Goal: Communication & Community: Answer question/provide support

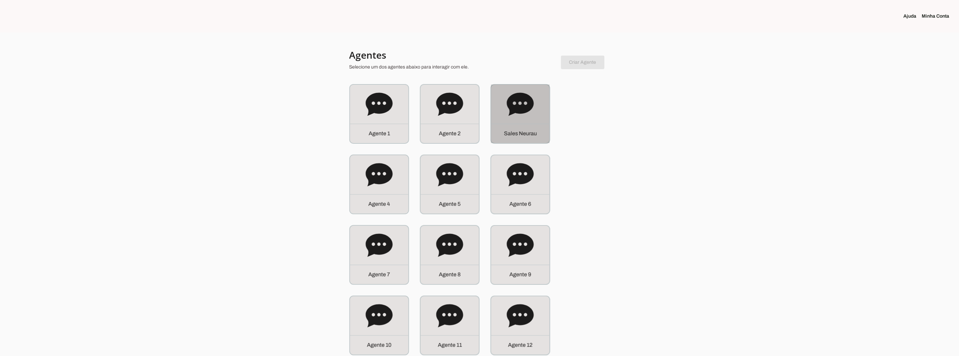
drag, startPoint x: 511, startPoint y: 107, endPoint x: 514, endPoint y: 110, distance: 4.3
click at [511, 107] on icon at bounding box center [520, 104] width 27 height 23
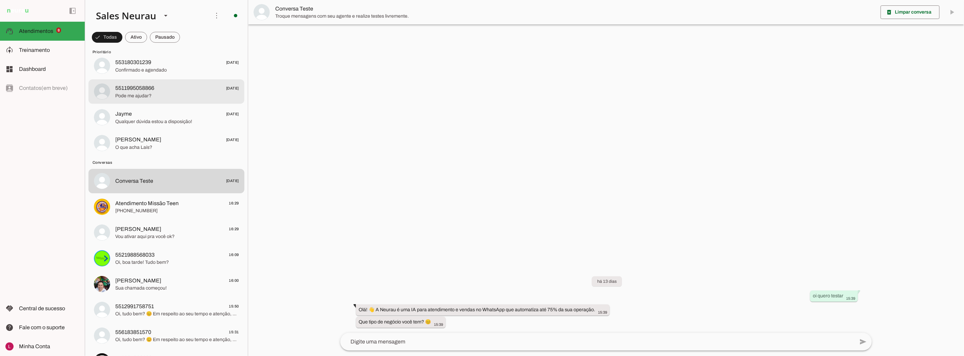
scroll to position [188, 0]
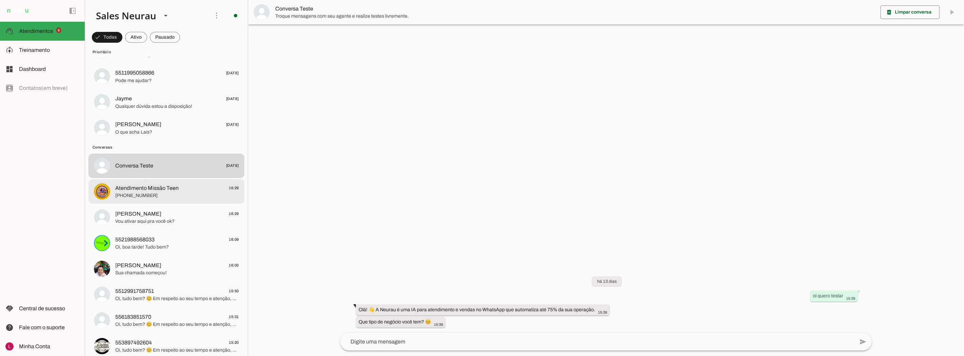
click at [180, 195] on span "[PHONE_NUMBER]" at bounding box center [177, 195] width 124 height 7
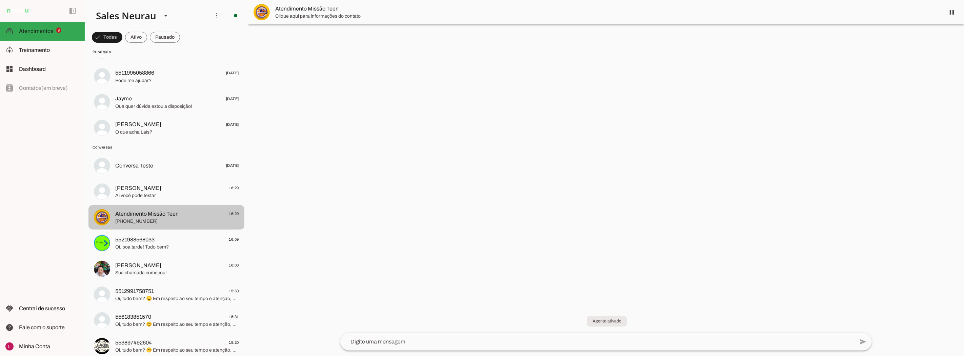
click at [167, 193] on span "Ai você pode testar" at bounding box center [177, 195] width 124 height 7
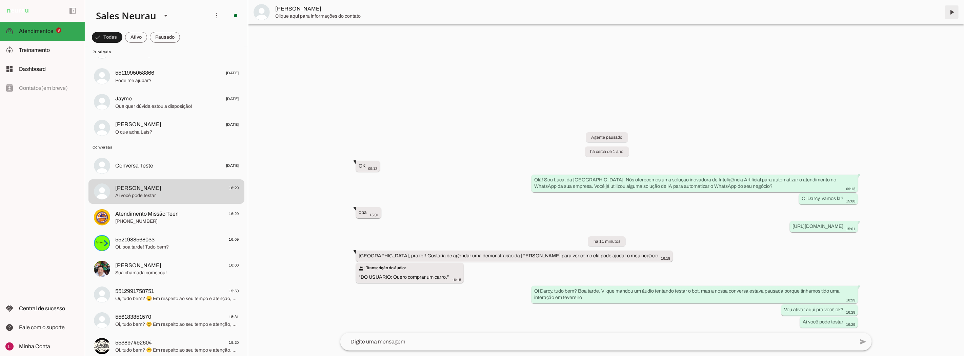
click at [957, 11] on span at bounding box center [952, 12] width 16 height 16
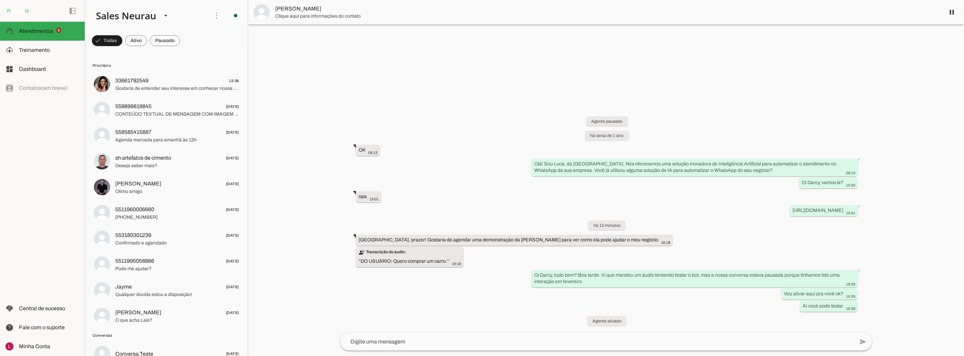
click at [174, 77] on span "33661792549 12:39" at bounding box center [177, 81] width 124 height 8
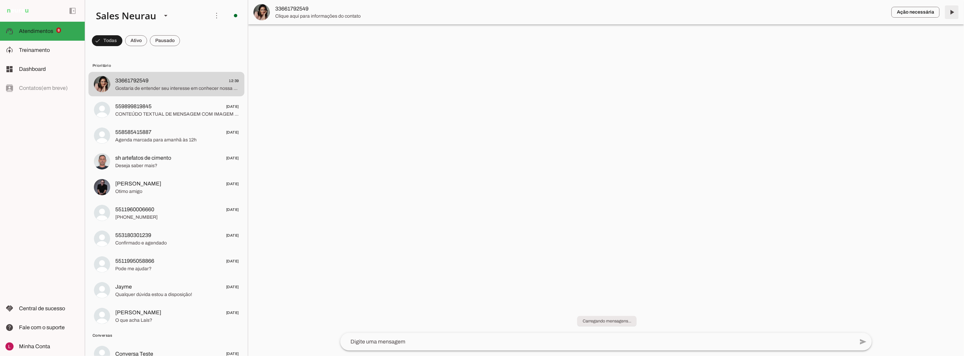
click at [948, 14] on span at bounding box center [952, 12] width 16 height 16
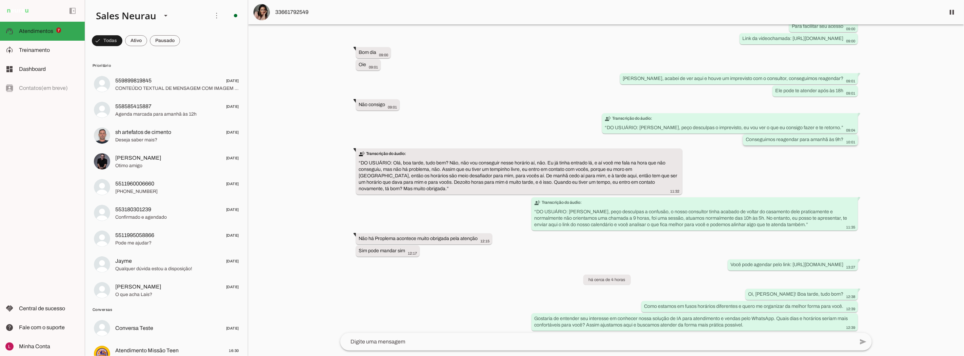
scroll to position [844, 0]
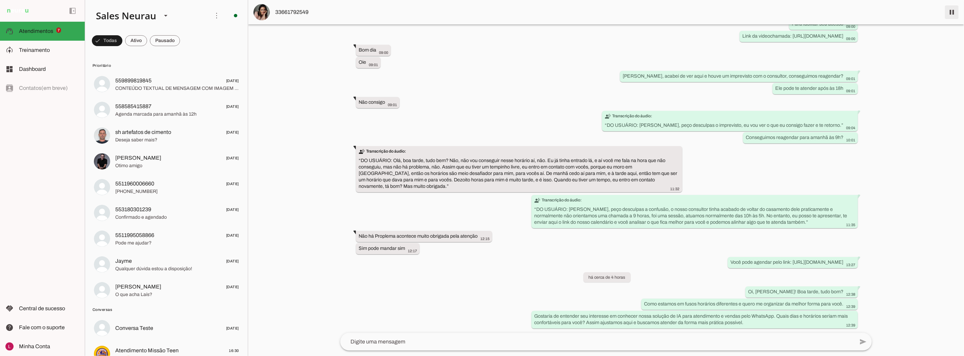
click at [952, 7] on span at bounding box center [952, 12] width 16 height 16
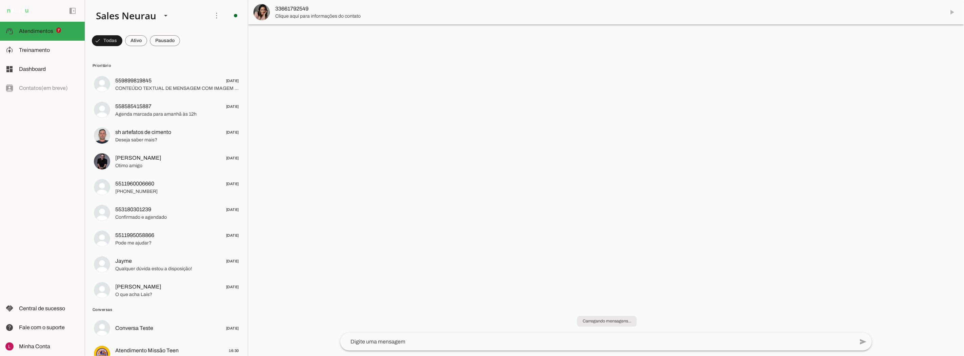
scroll to position [0, 0]
click at [169, 92] on div at bounding box center [177, 84] width 124 height 17
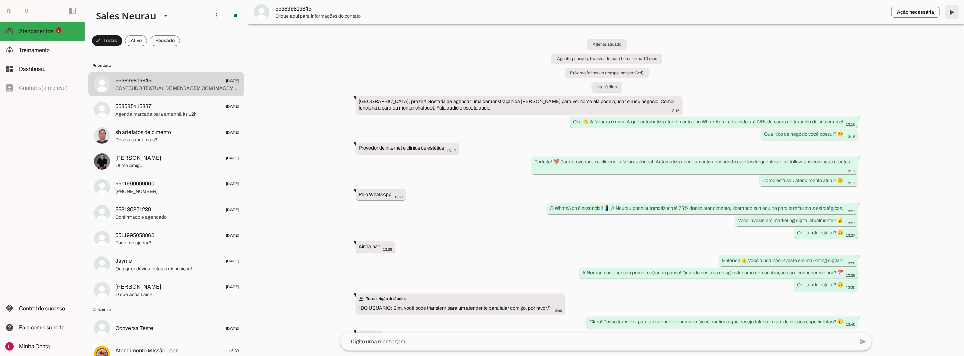
click at [952, 14] on span at bounding box center [952, 12] width 16 height 16
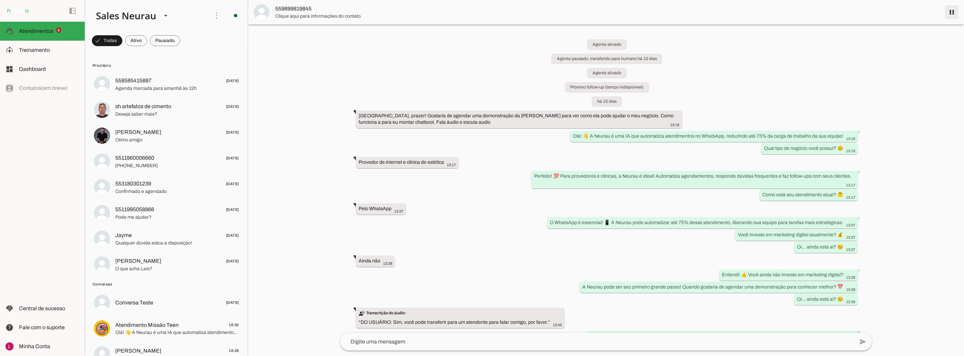
click at [953, 11] on span at bounding box center [952, 12] width 16 height 16
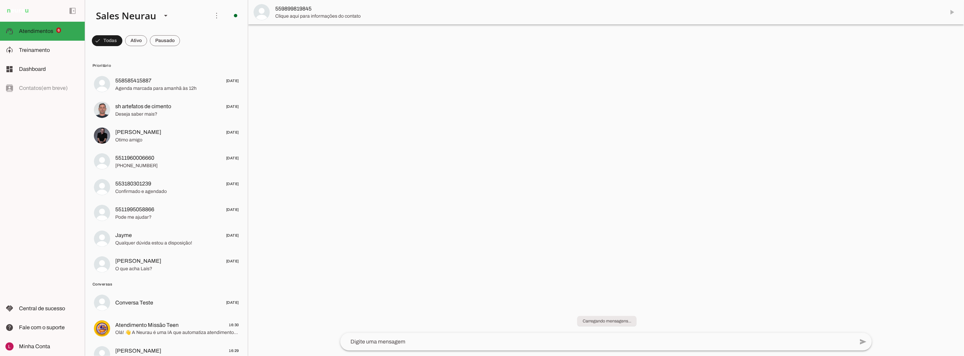
click at [171, 89] on span "Agenda marcada para amanhã às 12h" at bounding box center [177, 88] width 124 height 7
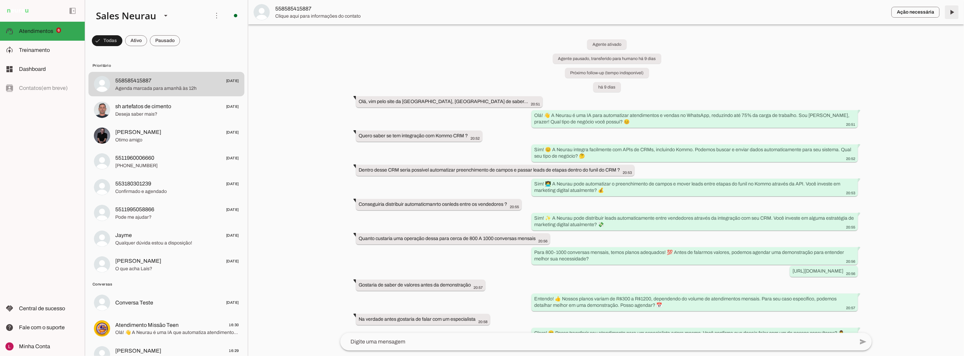
click at [951, 13] on span at bounding box center [952, 12] width 16 height 16
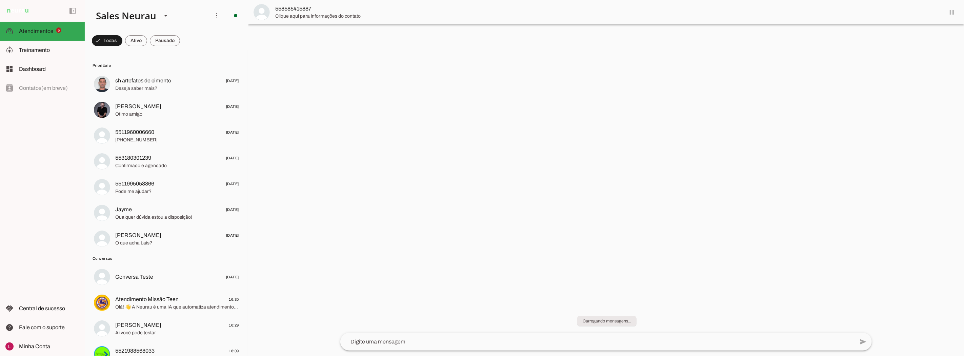
click at [951, 13] on md-item "558585415887" at bounding box center [606, 12] width 716 height 24
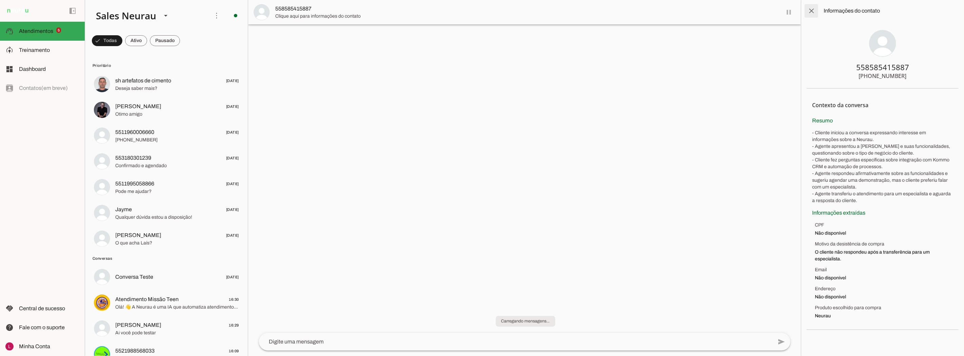
click at [815, 13] on span at bounding box center [812, 11] width 16 height 16
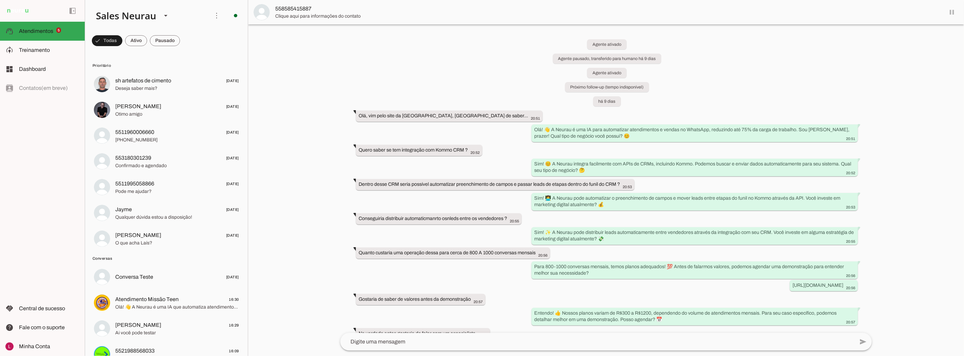
click at [952, 12] on span at bounding box center [952, 12] width 16 height 16
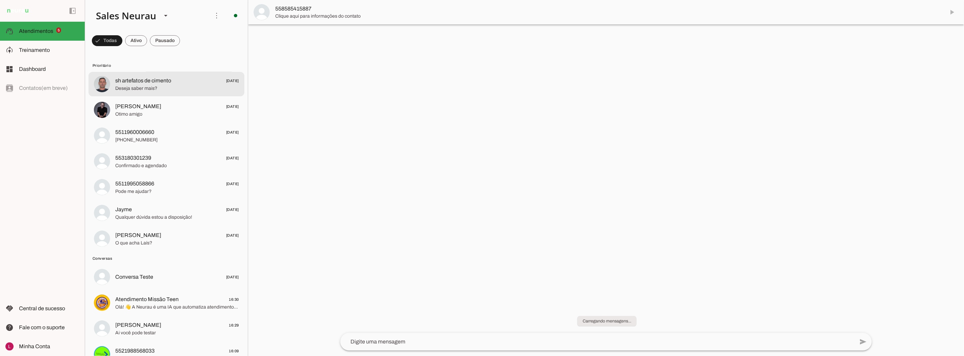
click at [141, 80] on span "sh artefatos de cimento" at bounding box center [143, 81] width 56 height 8
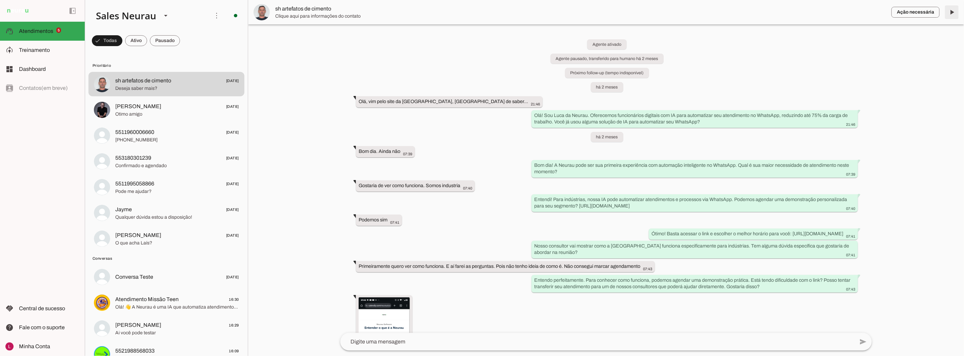
click at [951, 12] on span at bounding box center [952, 12] width 16 height 16
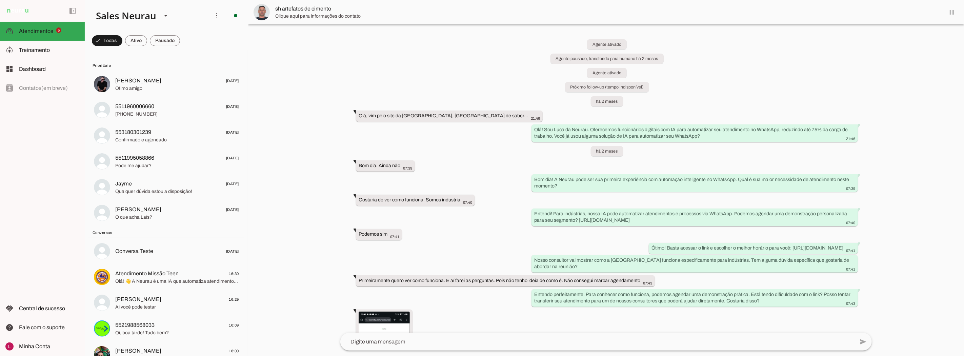
click at [951, 12] on md-item "sh artefatos de cimento" at bounding box center [606, 12] width 716 height 24
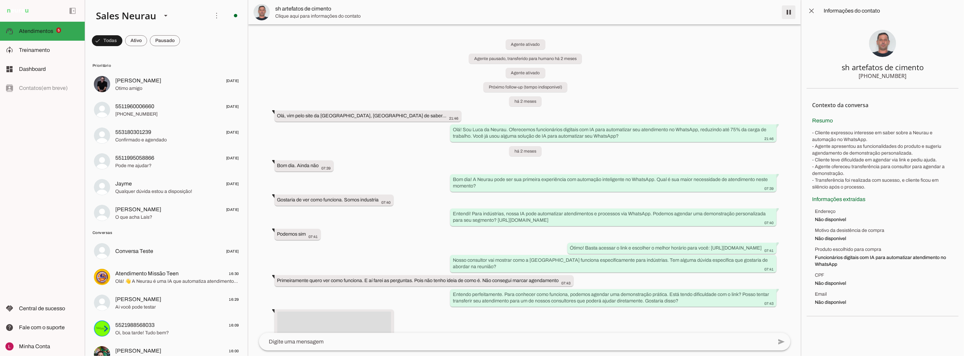
click at [789, 11] on span at bounding box center [789, 12] width 16 height 16
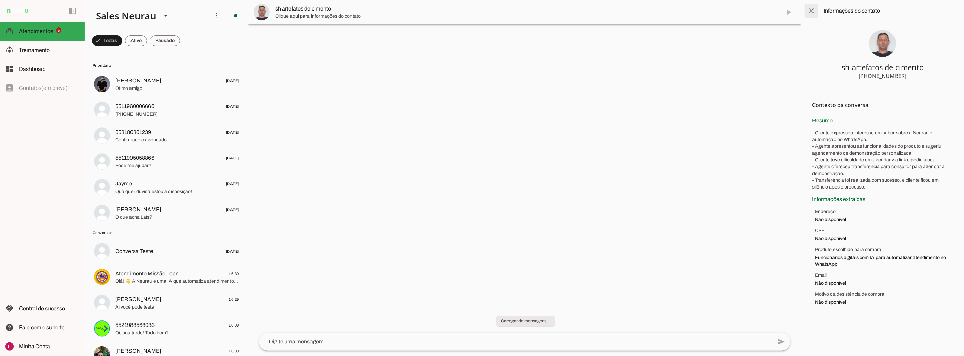
click at [811, 11] on span at bounding box center [812, 11] width 16 height 16
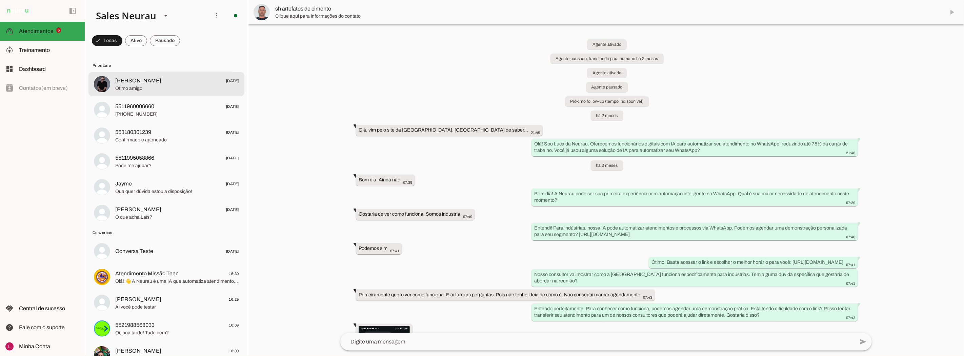
click at [160, 90] on span "Otimo amigo" at bounding box center [177, 88] width 124 height 7
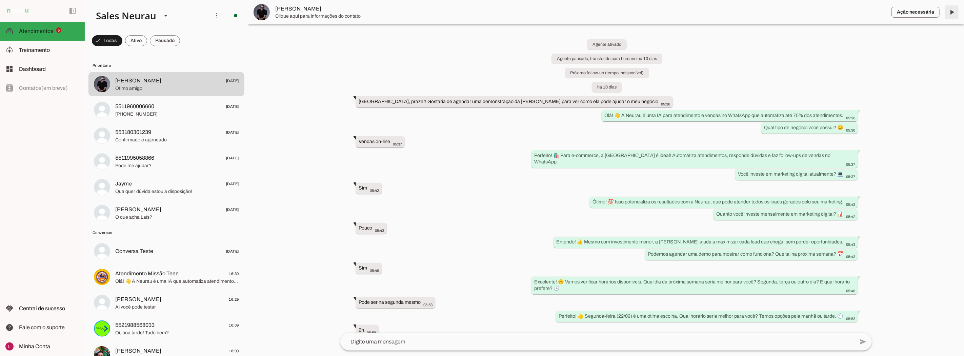
click at [950, 15] on span at bounding box center [952, 12] width 16 height 16
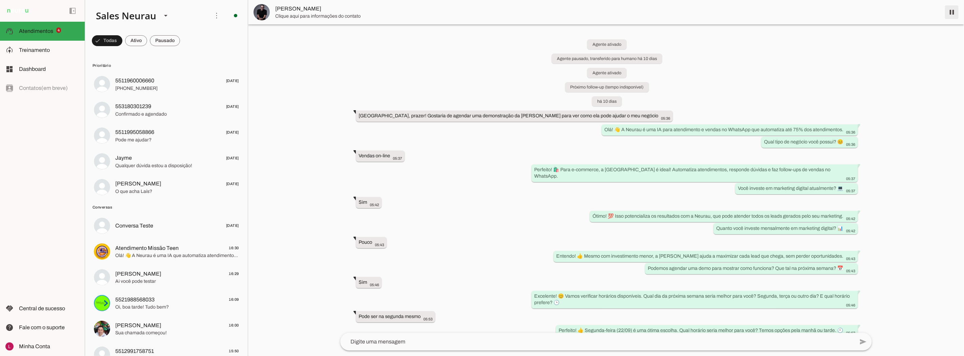
click at [953, 12] on span at bounding box center [952, 12] width 16 height 16
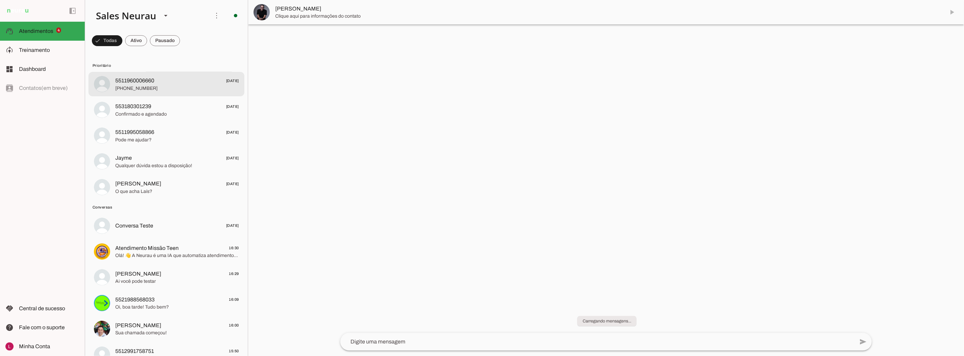
click at [164, 77] on span "5511960006660 22/09/2025" at bounding box center [177, 81] width 124 height 8
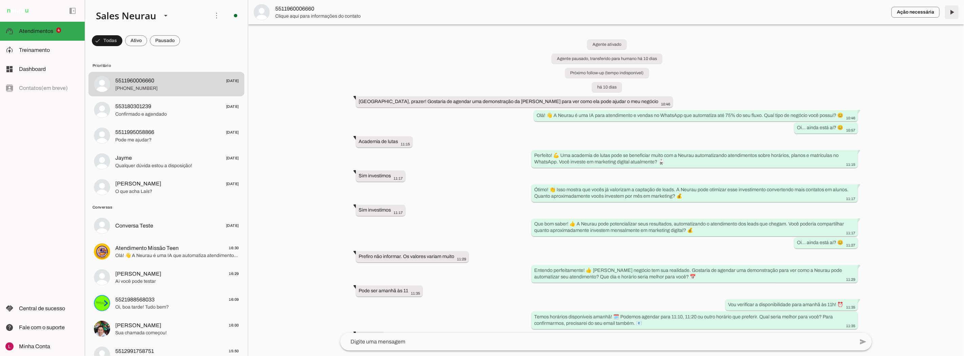
click at [949, 13] on span at bounding box center [952, 12] width 16 height 16
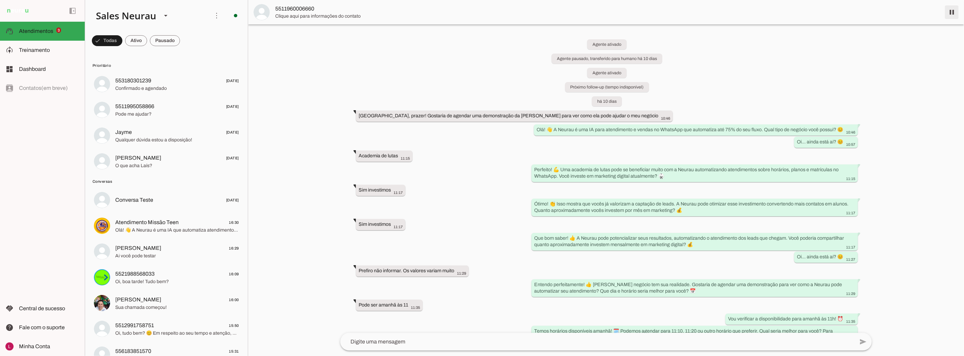
click at [950, 12] on span at bounding box center [952, 12] width 16 height 16
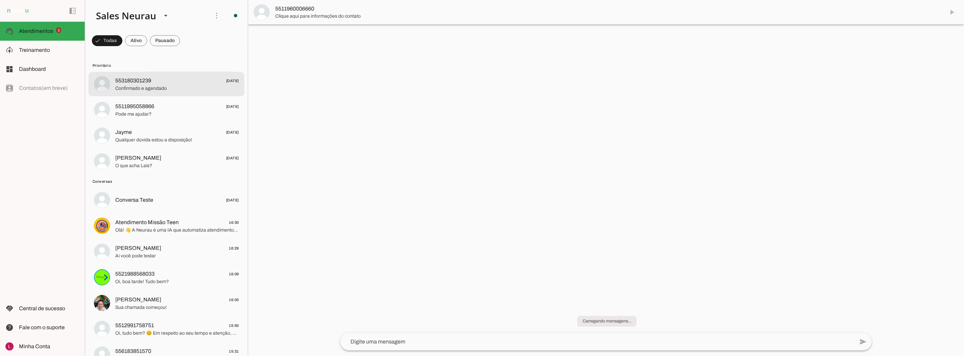
click at [154, 76] on div at bounding box center [177, 84] width 124 height 17
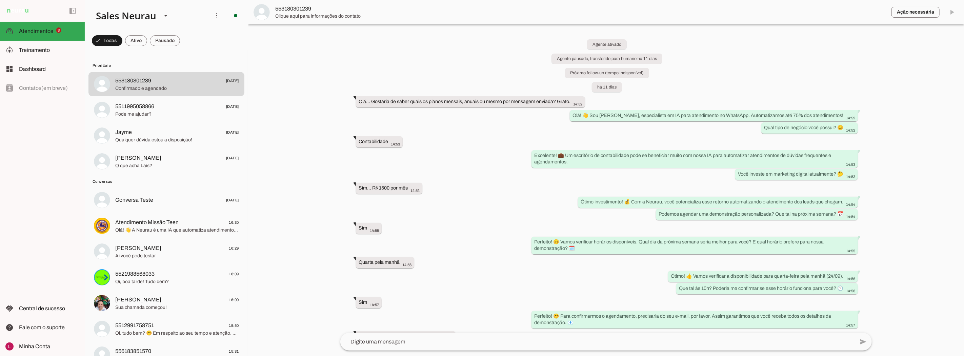
click at [953, 13] on span at bounding box center [952, 12] width 16 height 16
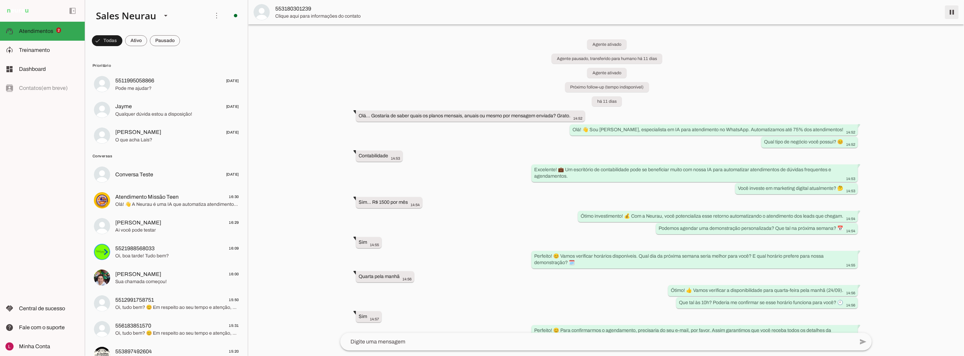
click at [953, 11] on span at bounding box center [952, 12] width 16 height 16
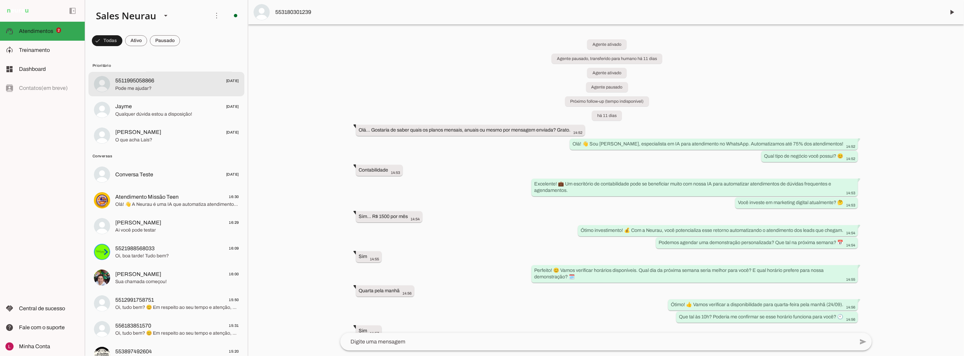
click at [151, 81] on span "5511995058866" at bounding box center [134, 81] width 39 height 8
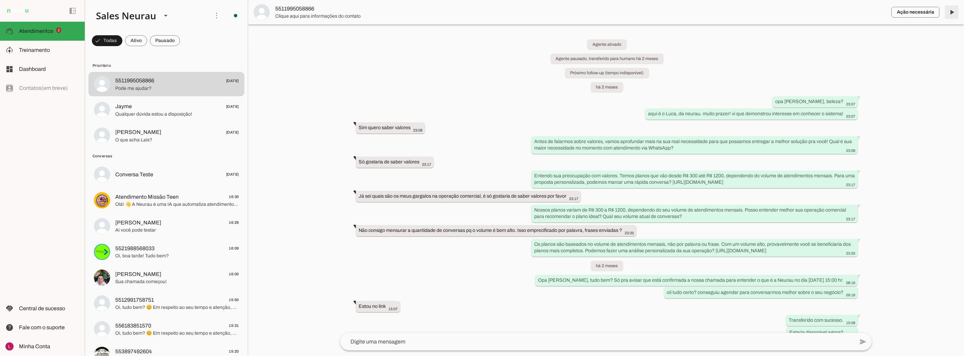
click at [957, 9] on span at bounding box center [952, 12] width 16 height 16
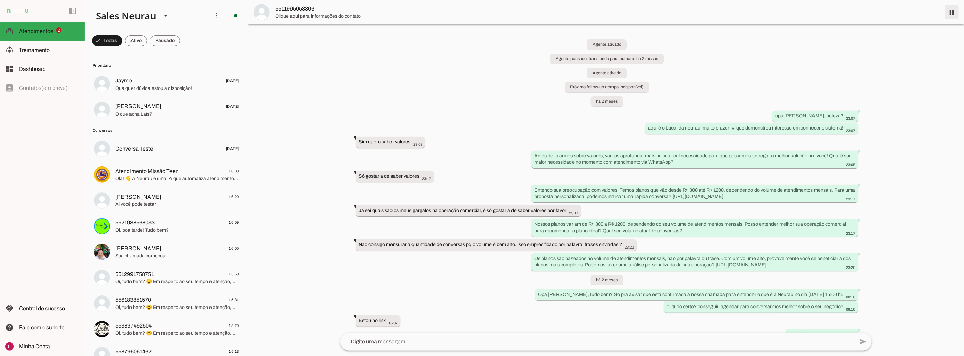
click at [953, 13] on span at bounding box center [952, 12] width 16 height 16
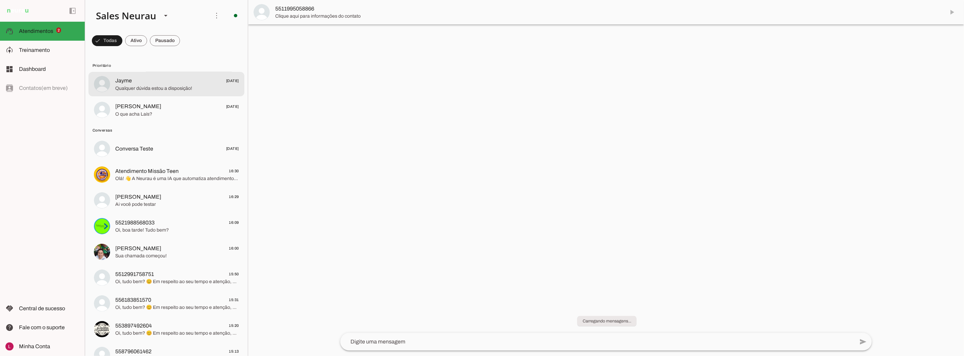
click at [175, 83] on span "Jayme 12/09/2025" at bounding box center [177, 81] width 124 height 8
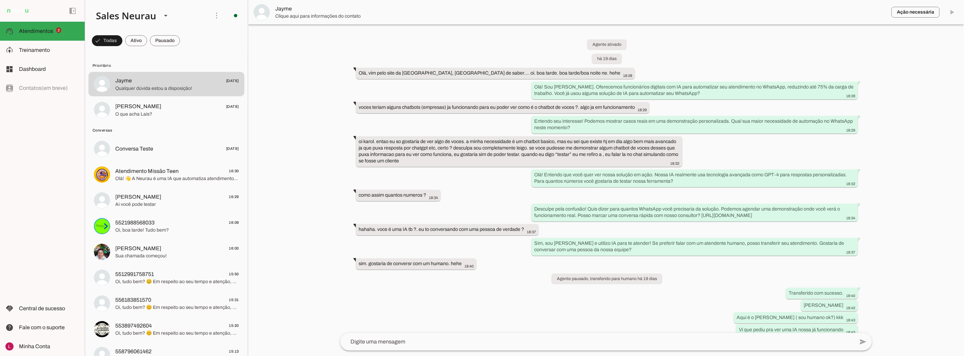
scroll to position [382, 0]
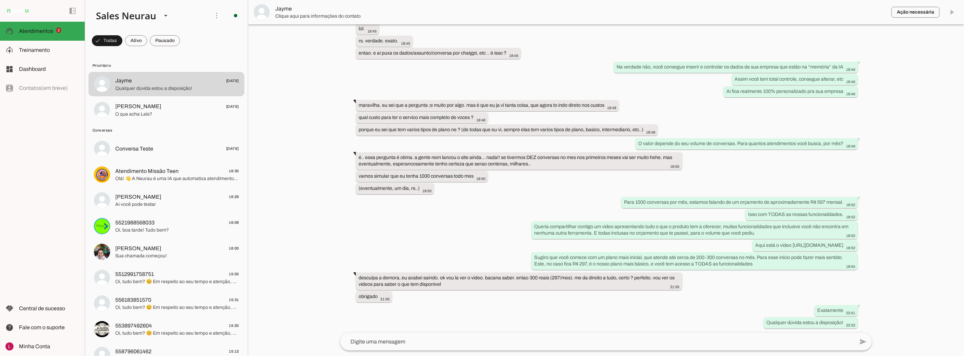
click at [950, 11] on md-item "Ação necessária O Agente detectou que uma ação humana é necessária, resolva a q…" at bounding box center [606, 12] width 716 height 24
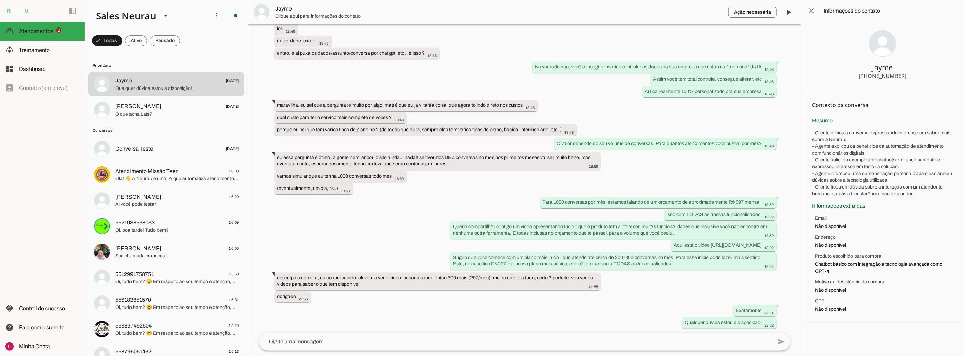
click at [950, 11] on slot at bounding box center [891, 11] width 135 height 8
click at [790, 10] on span at bounding box center [789, 12] width 16 height 16
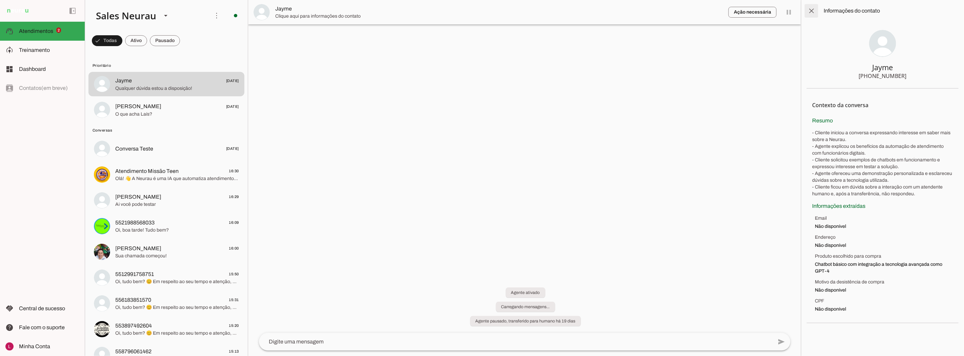
click at [812, 10] on span at bounding box center [812, 11] width 16 height 16
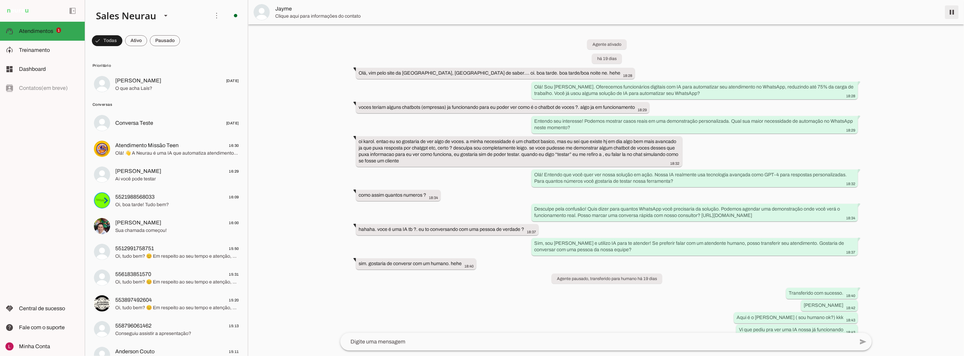
click at [952, 12] on span at bounding box center [952, 12] width 16 height 16
click at [144, 81] on span "Lais Nicomedes" at bounding box center [138, 81] width 46 height 8
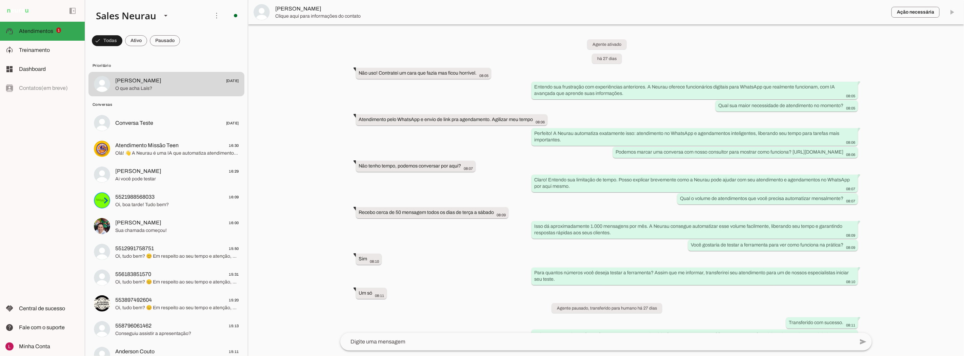
scroll to position [524, 0]
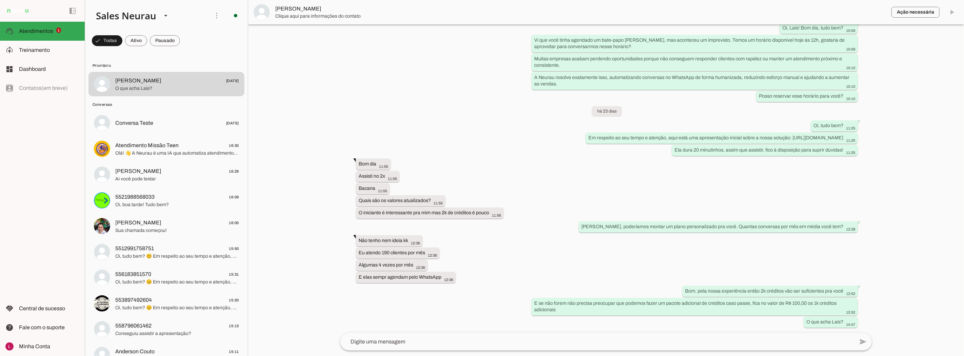
click at [952, 11] on md-item "Ação necessária O Agente detectou que uma ação humana é necessária, resolva a q…" at bounding box center [606, 12] width 716 height 24
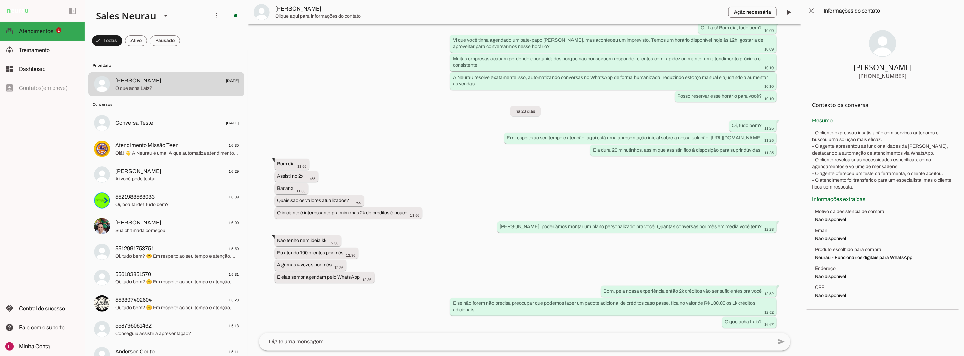
click at [782, 9] on span at bounding box center [789, 12] width 16 height 16
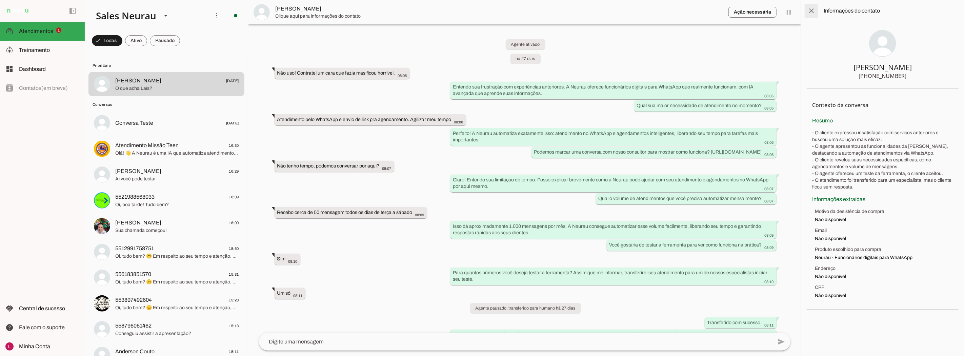
click at [813, 14] on span at bounding box center [812, 11] width 16 height 16
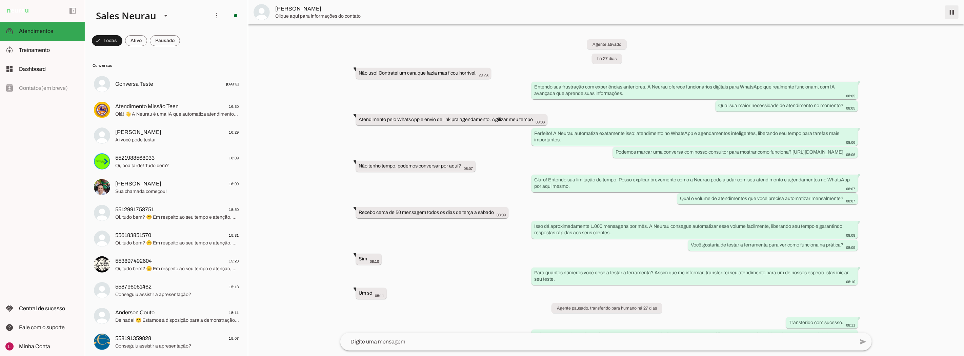
click at [952, 13] on span at bounding box center [952, 12] width 16 height 16
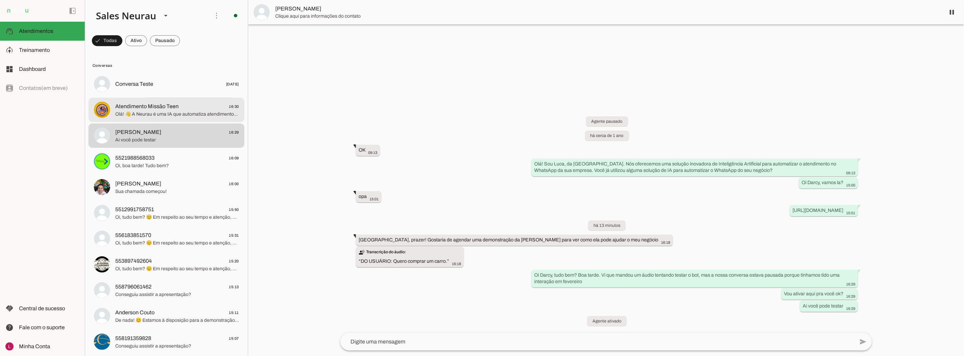
click at [161, 101] on md-item "Atendimento Missão Teen 16:30 Olá! 👋 A Neurau é uma IA que automatiza atendimen…" at bounding box center [167, 110] width 156 height 24
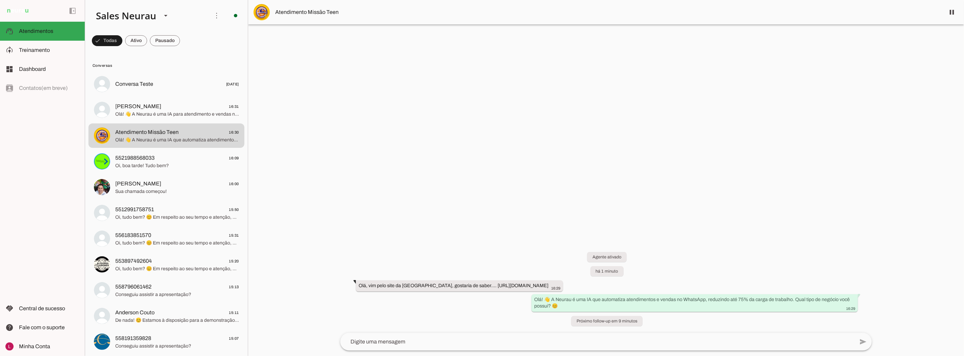
click at [395, 160] on div at bounding box center [606, 178] width 716 height 356
click at [488, 182] on div at bounding box center [606, 178] width 716 height 356
click at [157, 160] on span "5521988568033 16:09" at bounding box center [177, 158] width 124 height 8
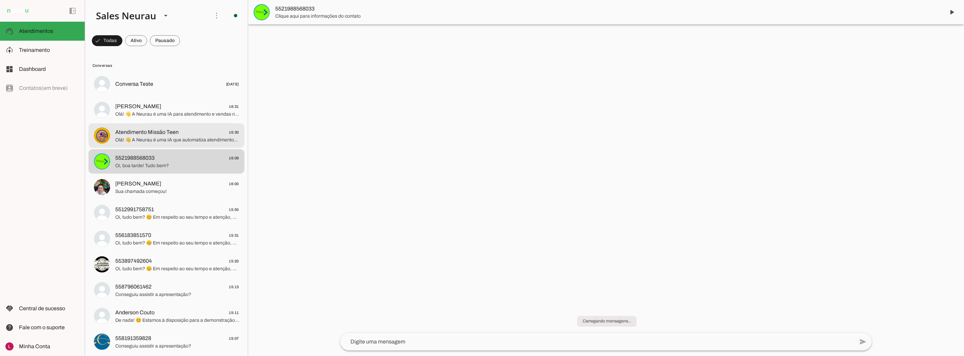
click at [167, 141] on span "Olá! 👋 A Neurau é uma IA que automatiza atendimentos e vendas no WhatsApp, redu…" at bounding box center [177, 139] width 124 height 7
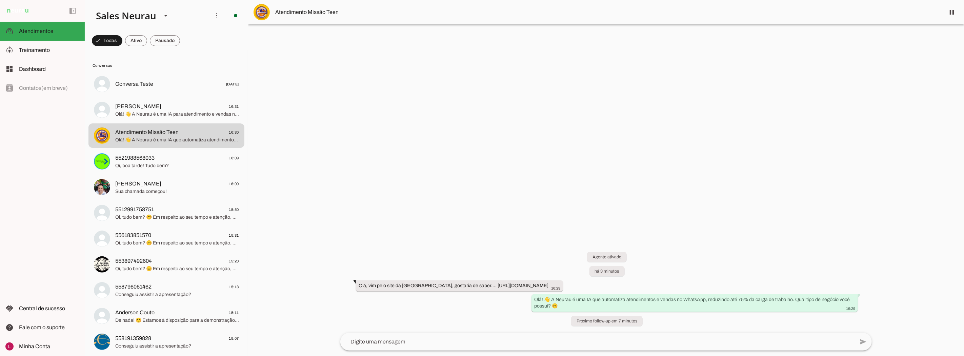
click at [629, 198] on div at bounding box center [606, 178] width 716 height 356
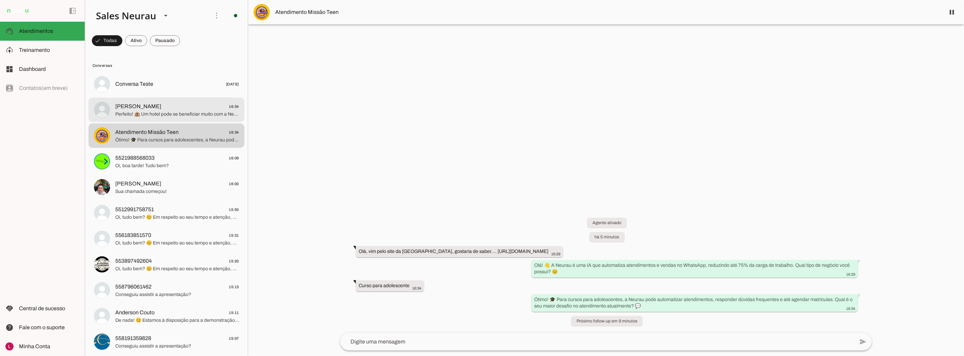
click at [164, 119] on md-item "[PERSON_NAME] 16:34 Perfeito! 🏨 Um hotel pode se beneficiar muito com a Neurau …" at bounding box center [167, 110] width 156 height 24
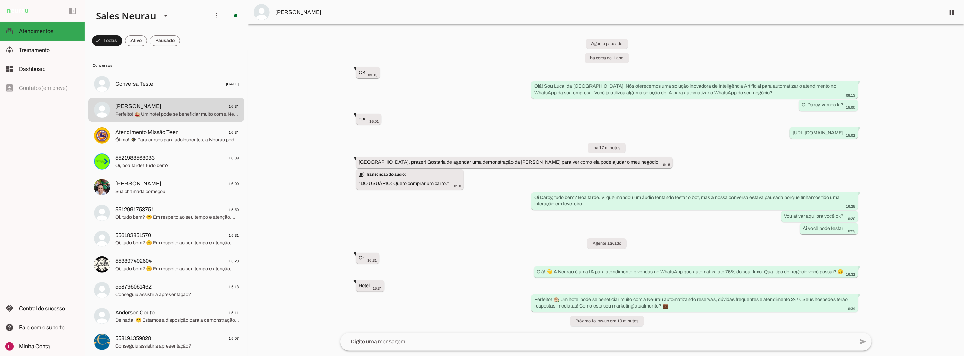
scroll to position [7, 0]
click at [612, 96] on div "Agente pausado há cerca de 1 ano OK 09:13 more_vert Olá! Sou Luca, da Neurau. N…" at bounding box center [606, 178] width 543 height 309
click at [679, 147] on div "Agente pausado há cerca de 1 ano OK 09:13 more_vert Olá! Sou Luca, da Neurau. N…" at bounding box center [606, 178] width 543 height 309
click at [148, 60] on md-item "Conversas" at bounding box center [167, 65] width 156 height 11
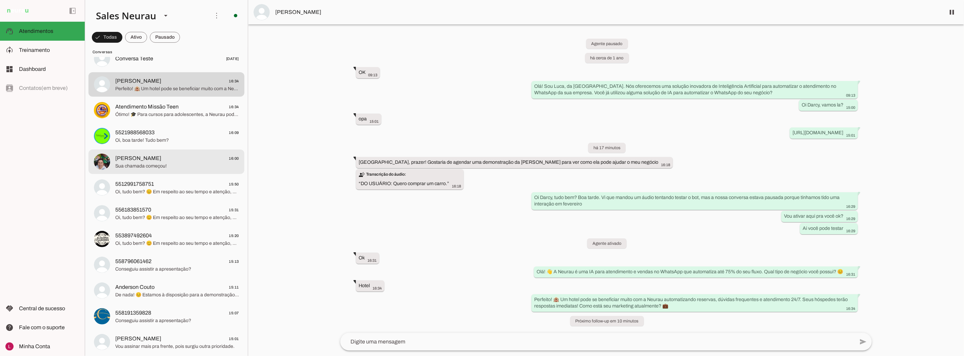
scroll to position [0, 0]
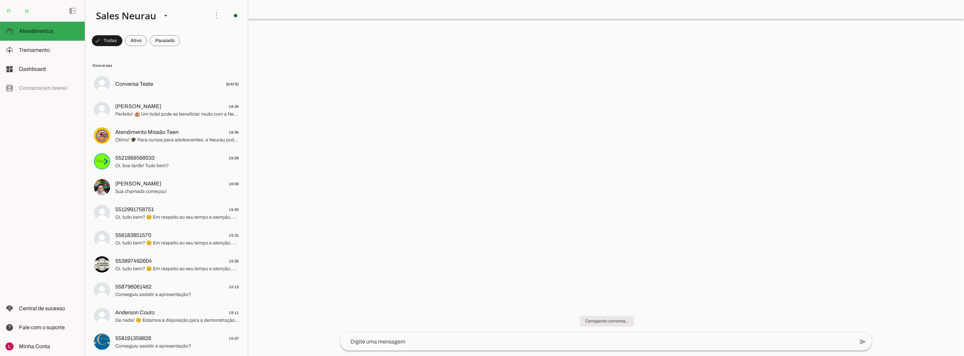
click at [532, 166] on div at bounding box center [606, 178] width 716 height 356
drag, startPoint x: 55, startPoint y: 185, endPoint x: 63, endPoint y: 182, distance: 9.2
click at [55, 185] on div "left_panel_open left_panel_close" at bounding box center [42, 178] width 85 height 356
click at [173, 110] on span "Atendimento Missão Teen" at bounding box center [146, 106] width 63 height 8
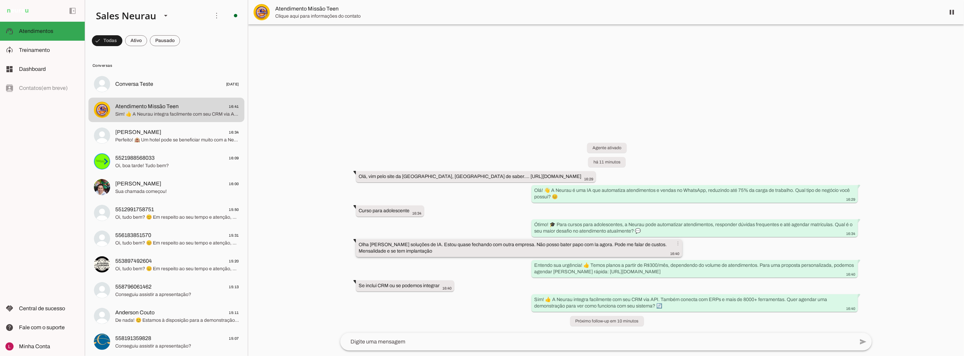
click at [0, 0] on slot "Olha [PERSON_NAME] soluções de IA. Estou quase fechando com outra empresa. Não …" at bounding box center [0, 0] width 0 height 0
click at [465, 263] on div "Agente ativado há 11 minutos [GEOGRAPHIC_DATA], vim pelo site da [GEOGRAPHIC_DA…" at bounding box center [606, 230] width 543 height 205
click at [0, 0] on slot "Olha [PERSON_NAME] soluções de IA. Estou quase fechando com outra empresa. Não …" at bounding box center [0, 0] width 0 height 0
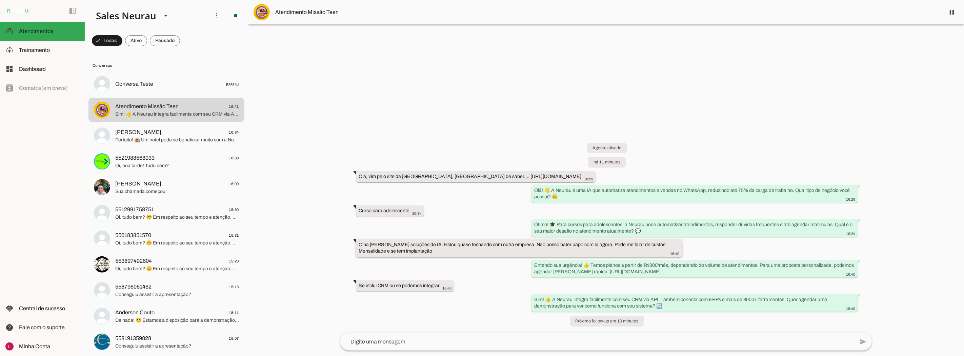
click at [0, 0] on slot "Olha [PERSON_NAME] soluções de IA. Estou quase fechando com outra empresa. Não …" at bounding box center [0, 0] width 0 height 0
click at [76, 137] on div "left_panel_open left_panel_close" at bounding box center [42, 178] width 85 height 356
click at [159, 113] on span "Sim! 👍 A Neurau integra facilmente com seu CRM via API. Também conecta com ERPs…" at bounding box center [177, 114] width 124 height 7
click at [311, 12] on span "Atendimento Missão Teen" at bounding box center [607, 9] width 665 height 8
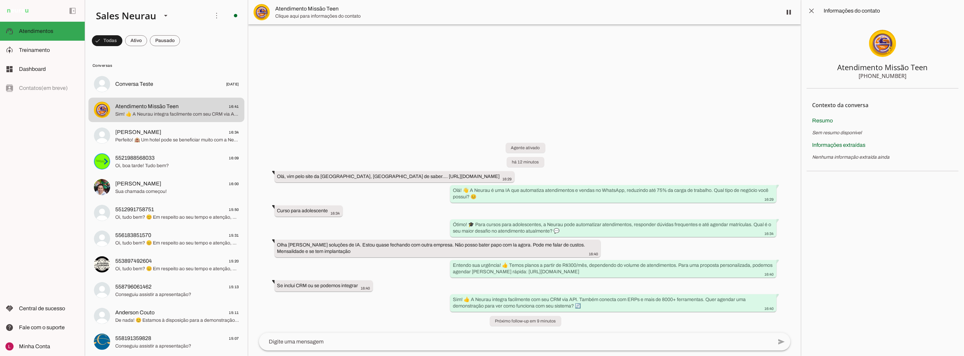
click at [897, 70] on div "Atendimento Missão Teen" at bounding box center [883, 66] width 91 height 9
click at [868, 71] on div "Atendimento Missão Teen" at bounding box center [883, 66] width 91 height 9
drag, startPoint x: 839, startPoint y: 66, endPoint x: 898, endPoint y: 89, distance: 63.2
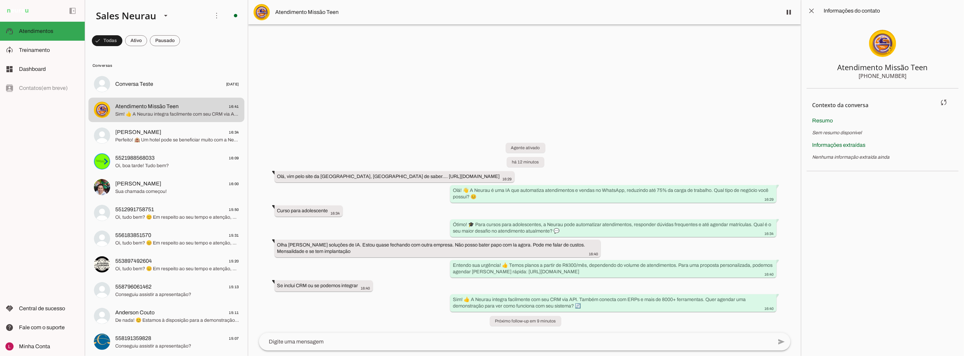
click at [904, 83] on section "Atendimento Missão Teen [PHONE_NUMBER]" at bounding box center [883, 55] width 152 height 67
click at [652, 161] on div "Agente ativado há 12 minutos [GEOGRAPHIC_DATA], vim pelo site da [GEOGRAPHIC_DA…" at bounding box center [525, 230] width 543 height 205
click at [356, 308] on div "Agente ativado há 12 minutos [GEOGRAPHIC_DATA], vim pelo site da [GEOGRAPHIC_DA…" at bounding box center [525, 230] width 543 height 205
click at [677, 128] on div "Agente ativado há 12 minutos [GEOGRAPHIC_DATA], vim pelo site da [GEOGRAPHIC_DA…" at bounding box center [525, 230] width 543 height 205
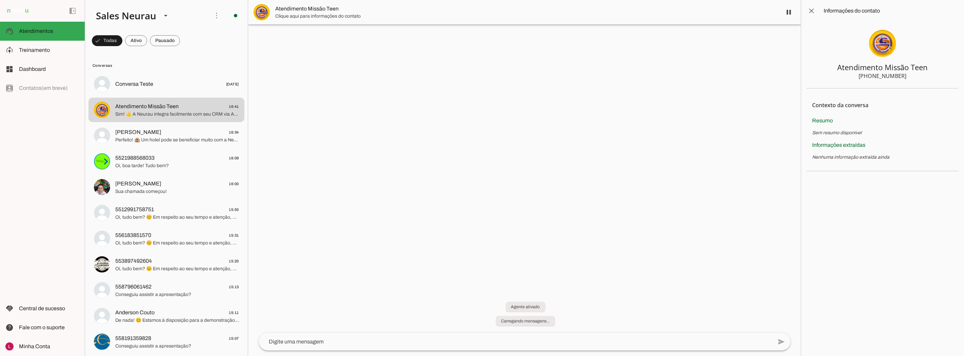
click at [495, 201] on div at bounding box center [524, 178] width 553 height 356
click at [804, 14] on span at bounding box center [812, 11] width 16 height 16
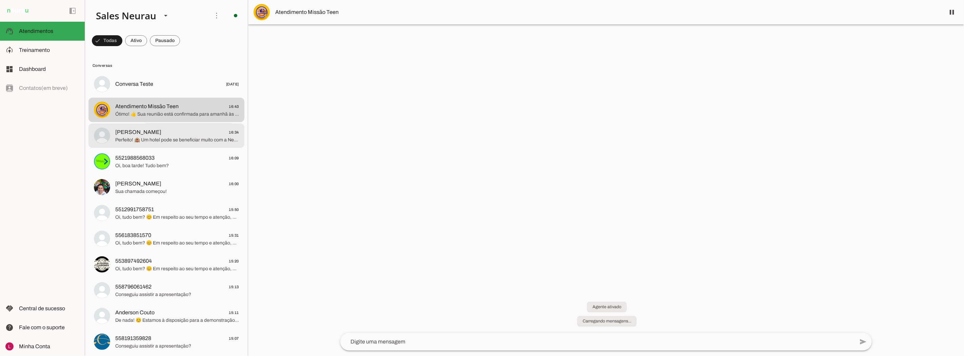
click at [167, 138] on span "Perfeito! 🏨 Um hotel pode se beneficiar muito com a Neurau automatizando reserv…" at bounding box center [177, 139] width 124 height 7
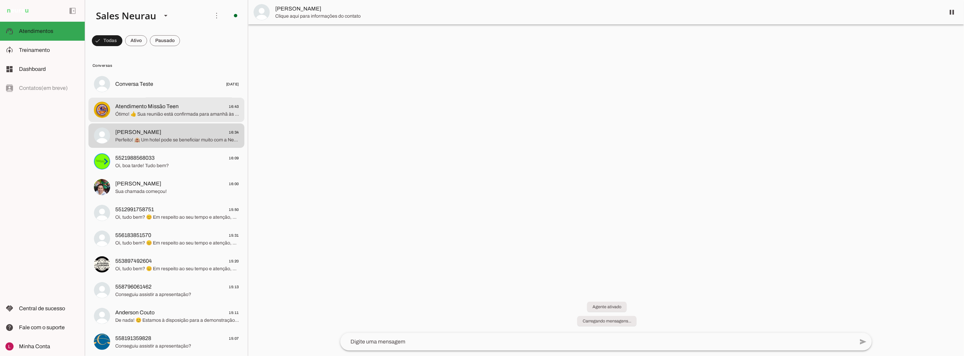
click at [174, 114] on span "Ótimo! 👍 Sua reunião está confirmada para amanhã às 12h. Nosso consultor vai mo…" at bounding box center [177, 114] width 124 height 7
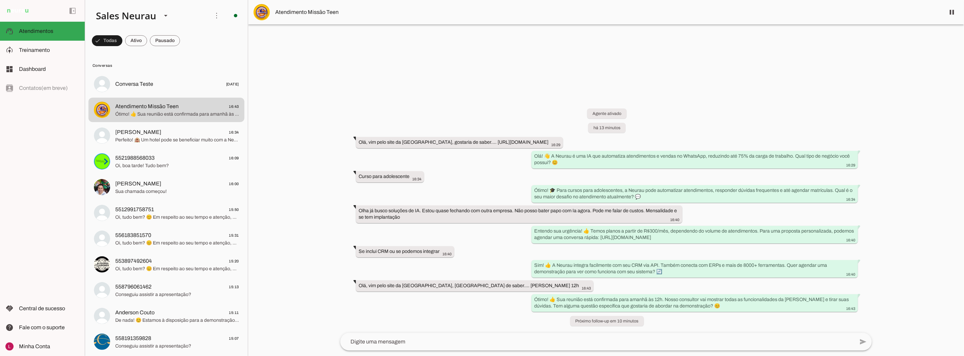
click at [723, 250] on div "Agente ativado há 13 minutos Olá, vim pelo site da Neurau, gostaria de saber...…" at bounding box center [606, 213] width 543 height 239
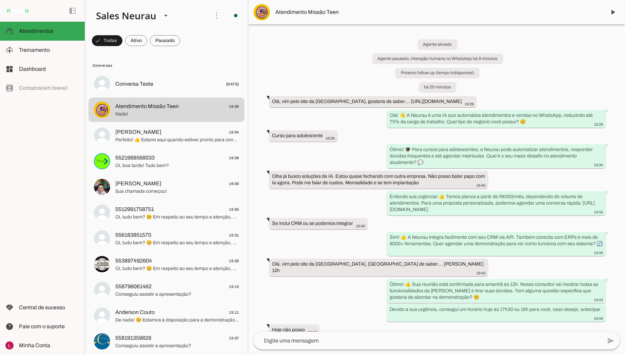
click at [338, 85] on div "Agente ativado Agente pausado, interação humana no WhatsApp há 9 minutos Próxim…" at bounding box center [436, 178] width 377 height 308
